Goal: Task Accomplishment & Management: Use online tool/utility

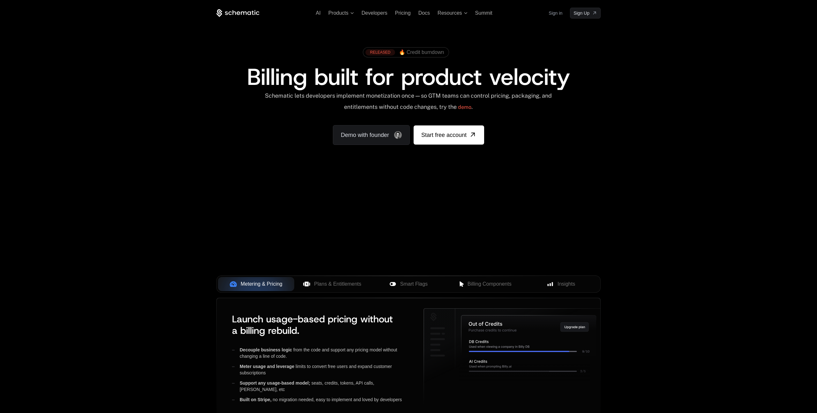
click at [559, 14] on link "Sign in" at bounding box center [555, 13] width 14 height 10
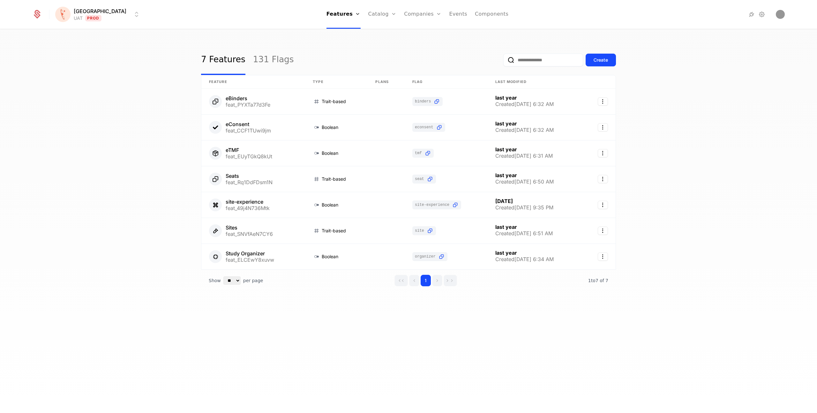
click at [703, 101] on div "7 Features 131 Flags Create Feature Type Plans Flag Last Modified eBinders feat…" at bounding box center [408, 223] width 817 height 387
click at [257, 66] on link "131 Flags" at bounding box center [273, 60] width 41 height 30
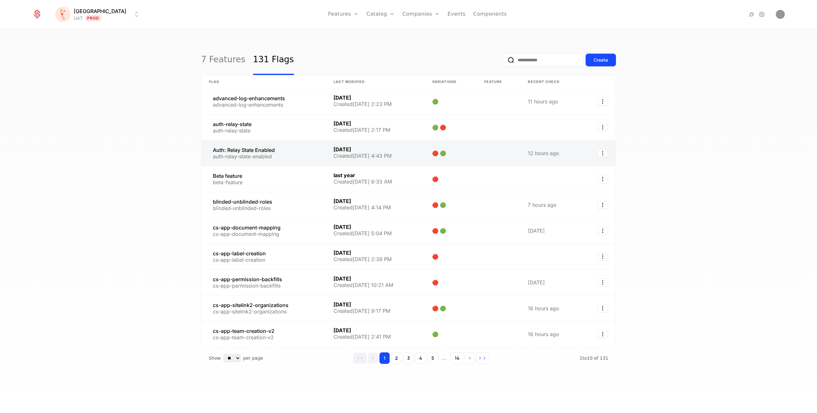
click at [255, 150] on link at bounding box center [263, 153] width 124 height 26
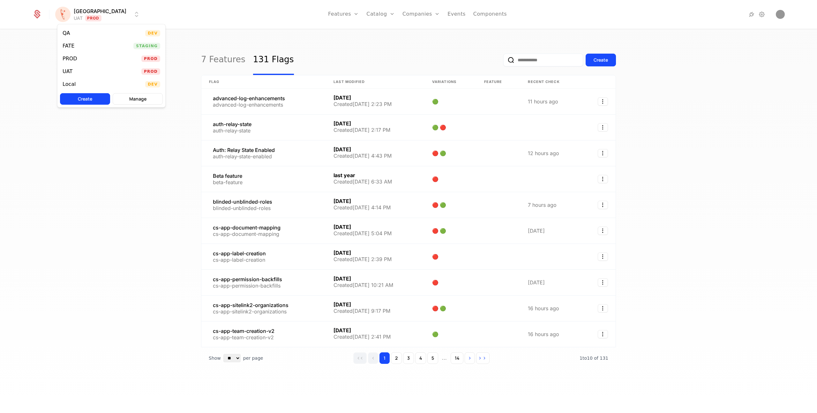
click at [94, 19] on html "Florence UAT Prod Features Features Flags Catalog Plans Add Ons Credits Configu…" at bounding box center [408, 206] width 817 height 413
click at [88, 58] on div "PROD Prod" at bounding box center [111, 58] width 108 height 13
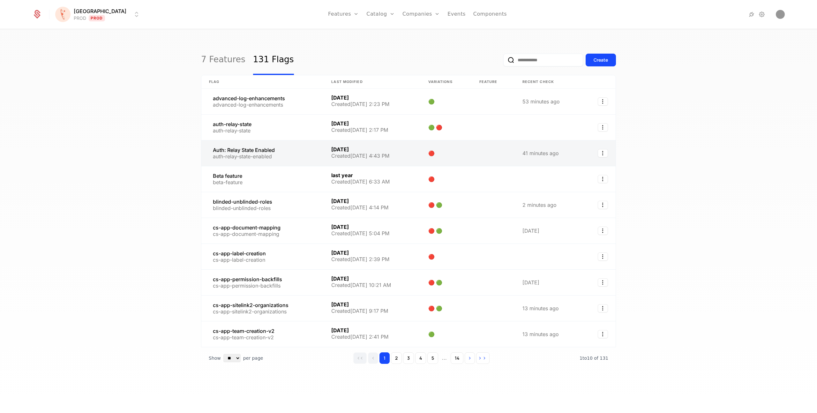
click at [227, 152] on link at bounding box center [262, 153] width 122 height 26
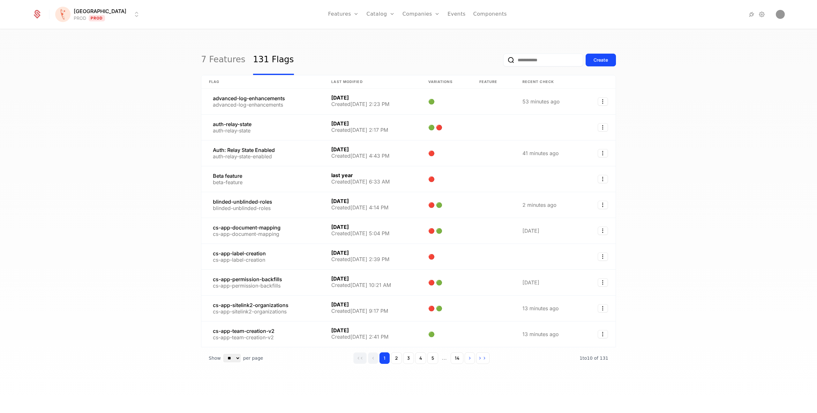
click at [83, 16] on html "Florence PROD Prod Features Features Flags Catalog Plans Add Ons Credits Config…" at bounding box center [408, 206] width 817 height 413
click at [77, 68] on div "UAT" at bounding box center [70, 71] width 15 height 6
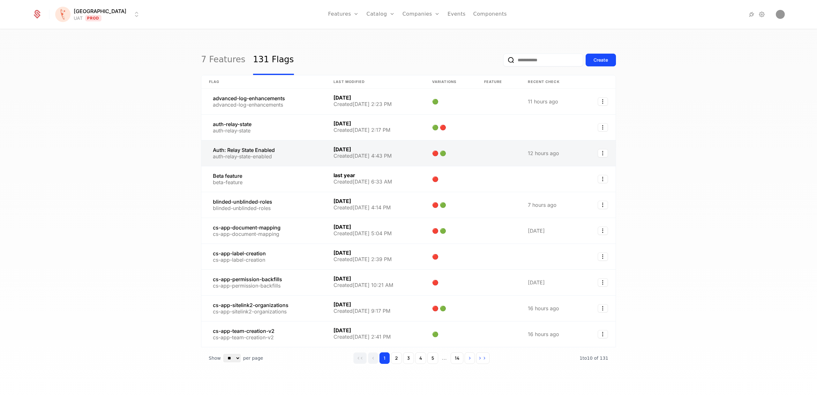
click at [234, 152] on link at bounding box center [263, 153] width 124 height 26
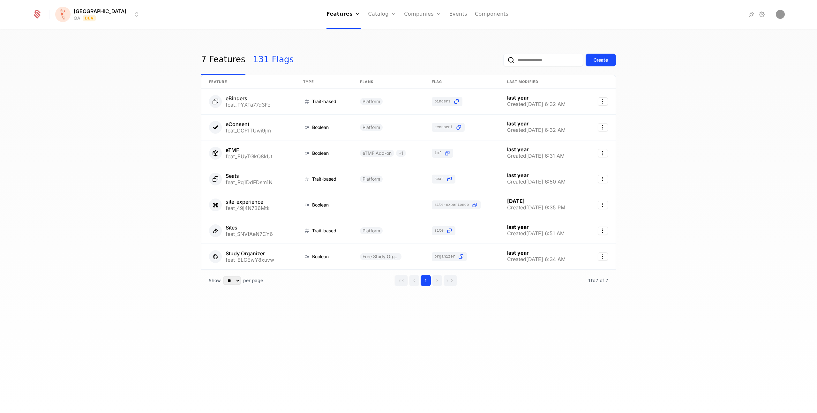
click at [261, 63] on link "131 Flags" at bounding box center [273, 60] width 41 height 30
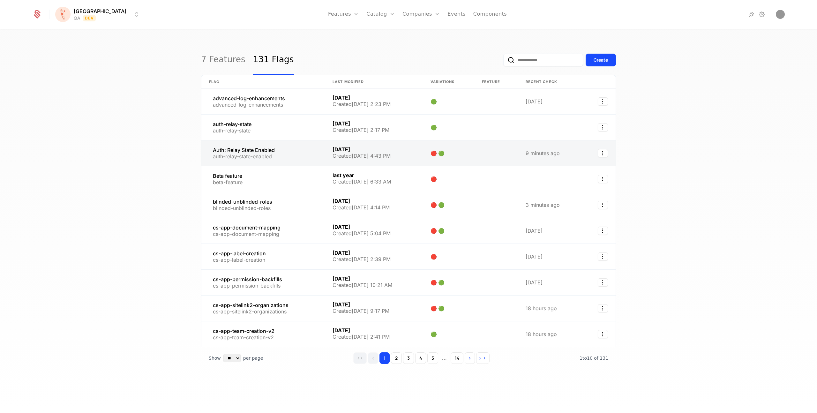
click at [252, 150] on link at bounding box center [262, 153] width 123 height 26
